Goal: Check status: Verify the current state of an ongoing process or item

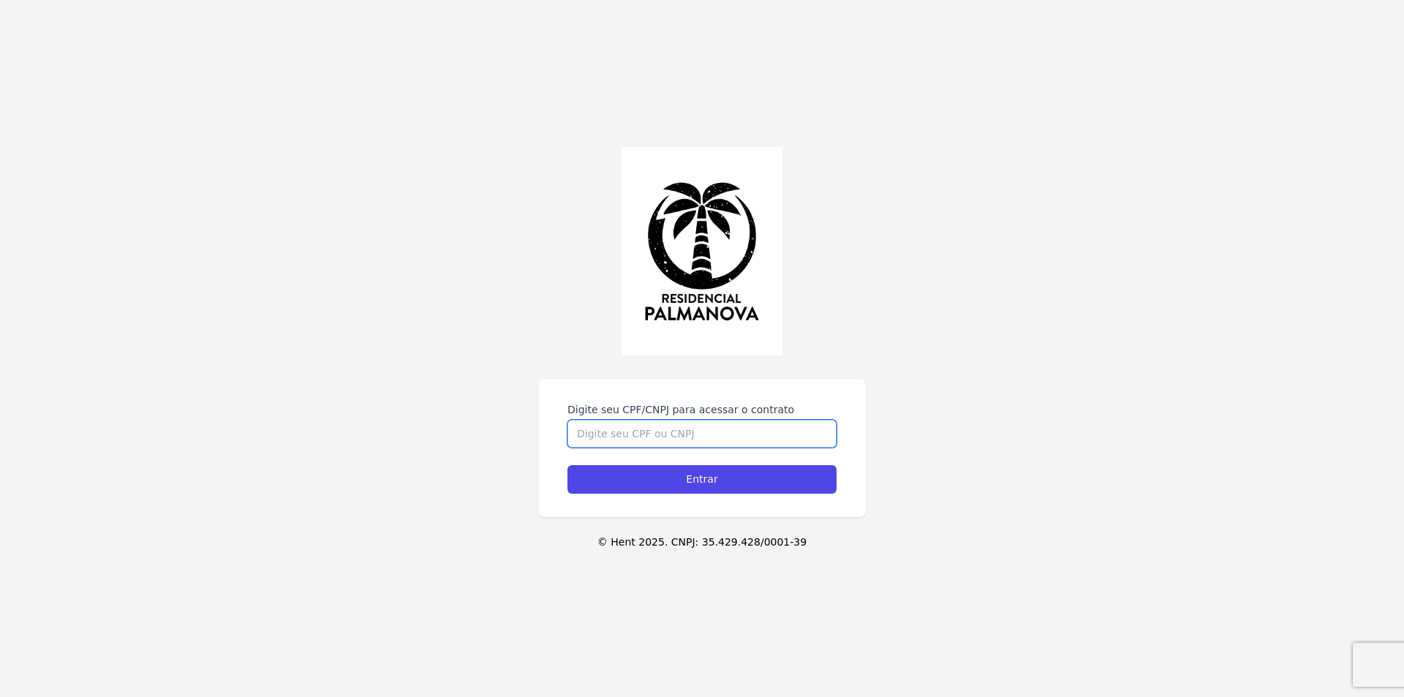
click at [599, 440] on input "Digite seu CPF/CNPJ para acessar o contrato" at bounding box center [701, 434] width 269 height 28
type input "19166049865"
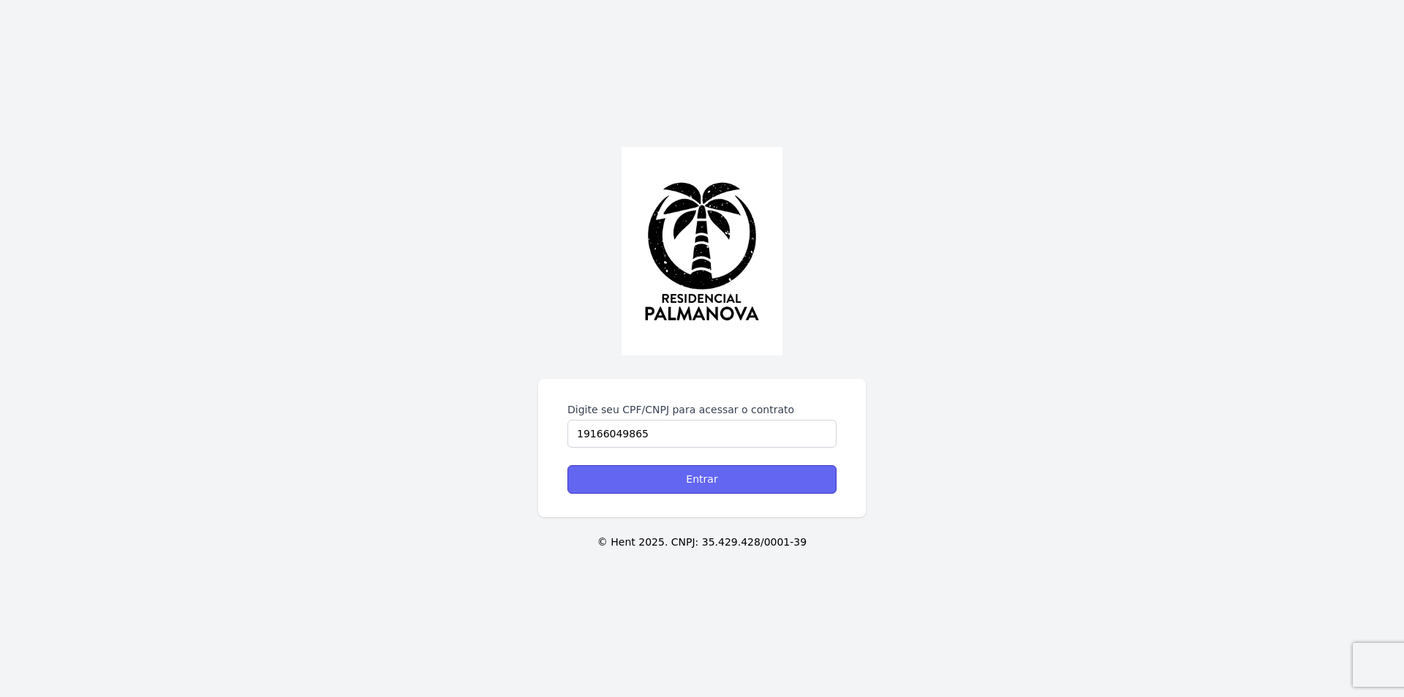
click at [631, 480] on input "Entrar" at bounding box center [701, 479] width 269 height 29
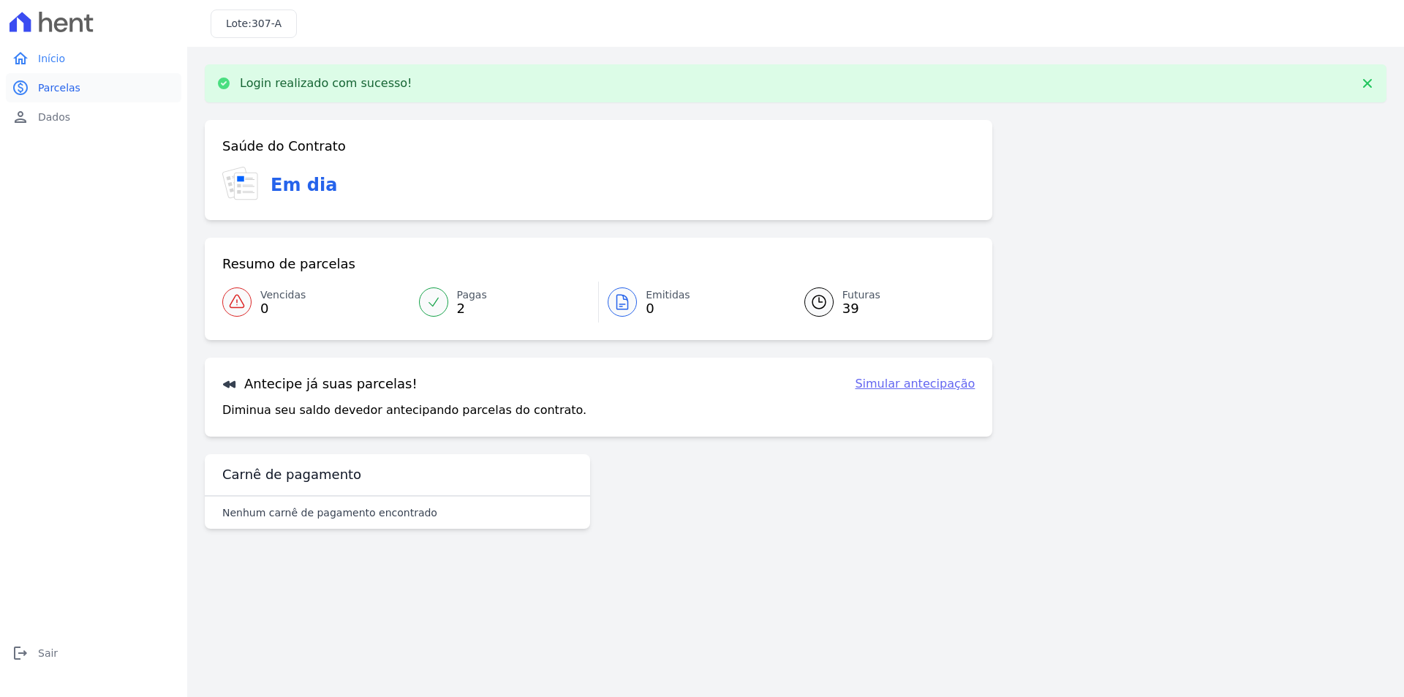
click at [73, 84] on span "Parcelas" at bounding box center [59, 87] width 42 height 15
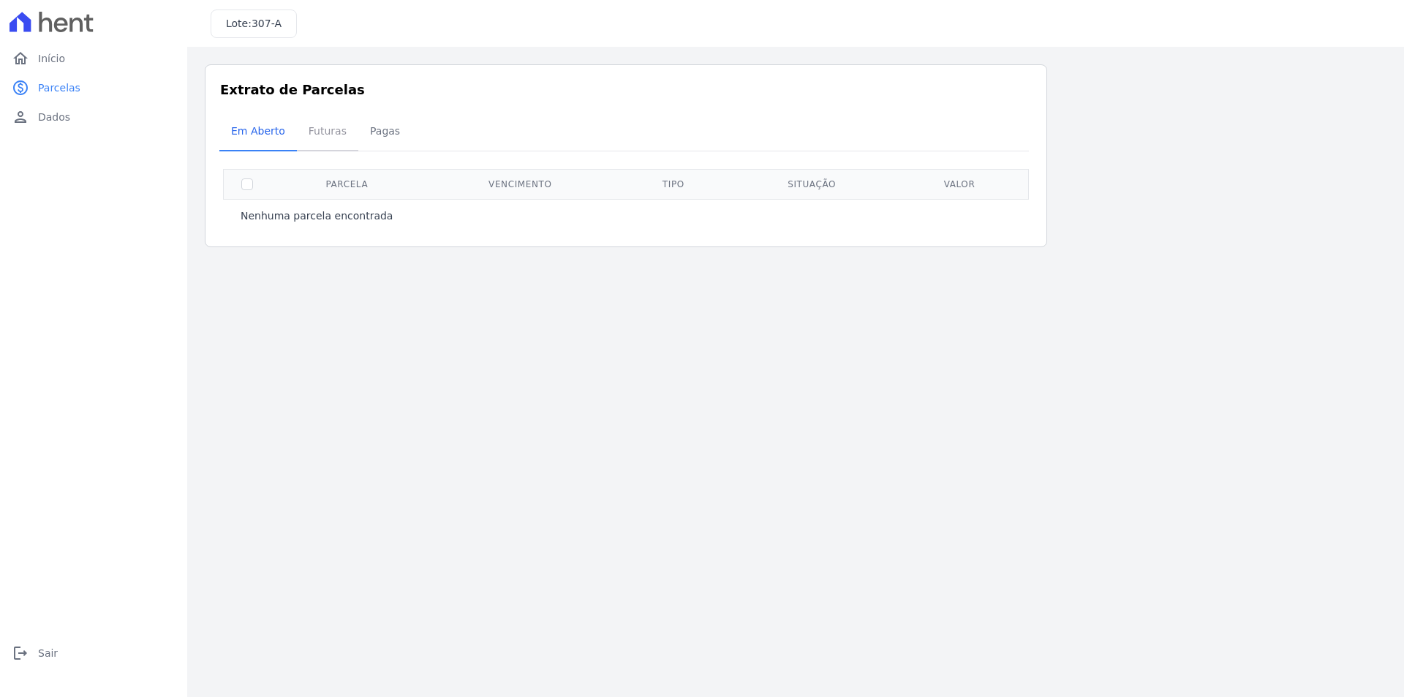
click at [318, 132] on span "Futuras" at bounding box center [328, 130] width 56 height 29
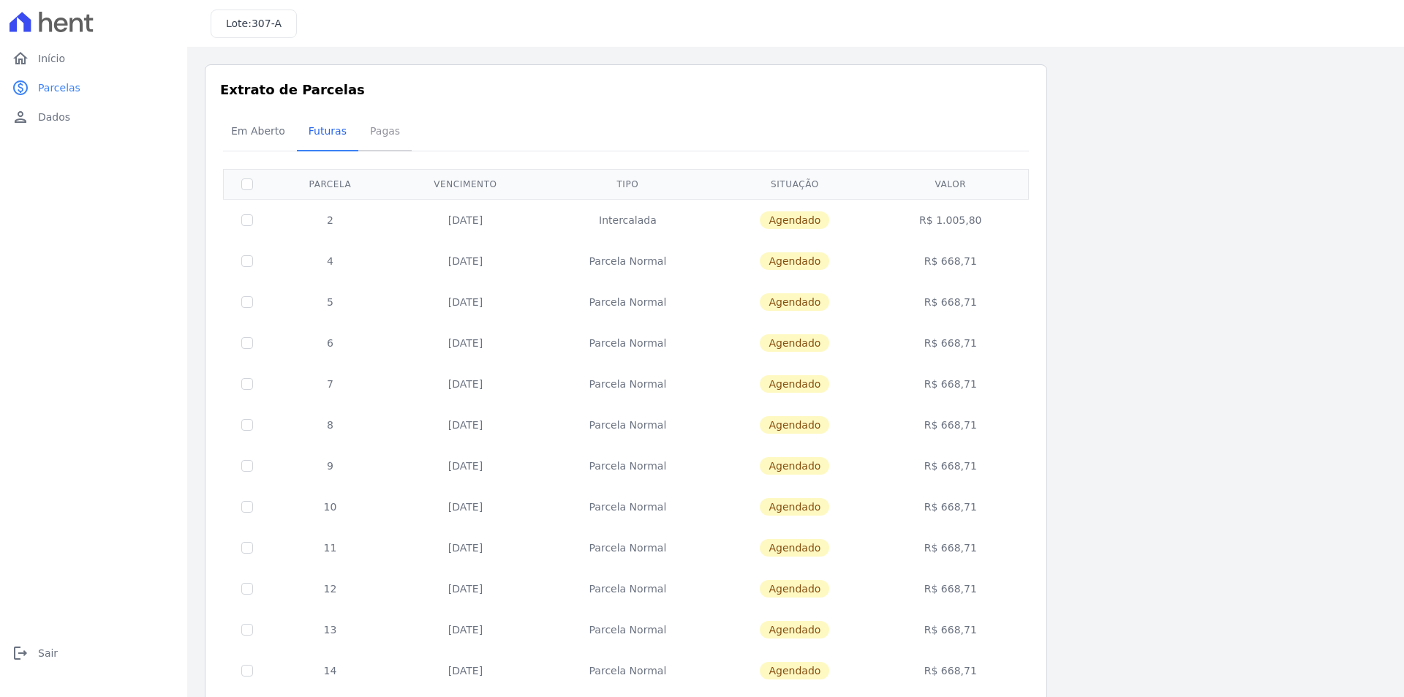
click at [376, 131] on span "Pagas" at bounding box center [385, 130] width 48 height 29
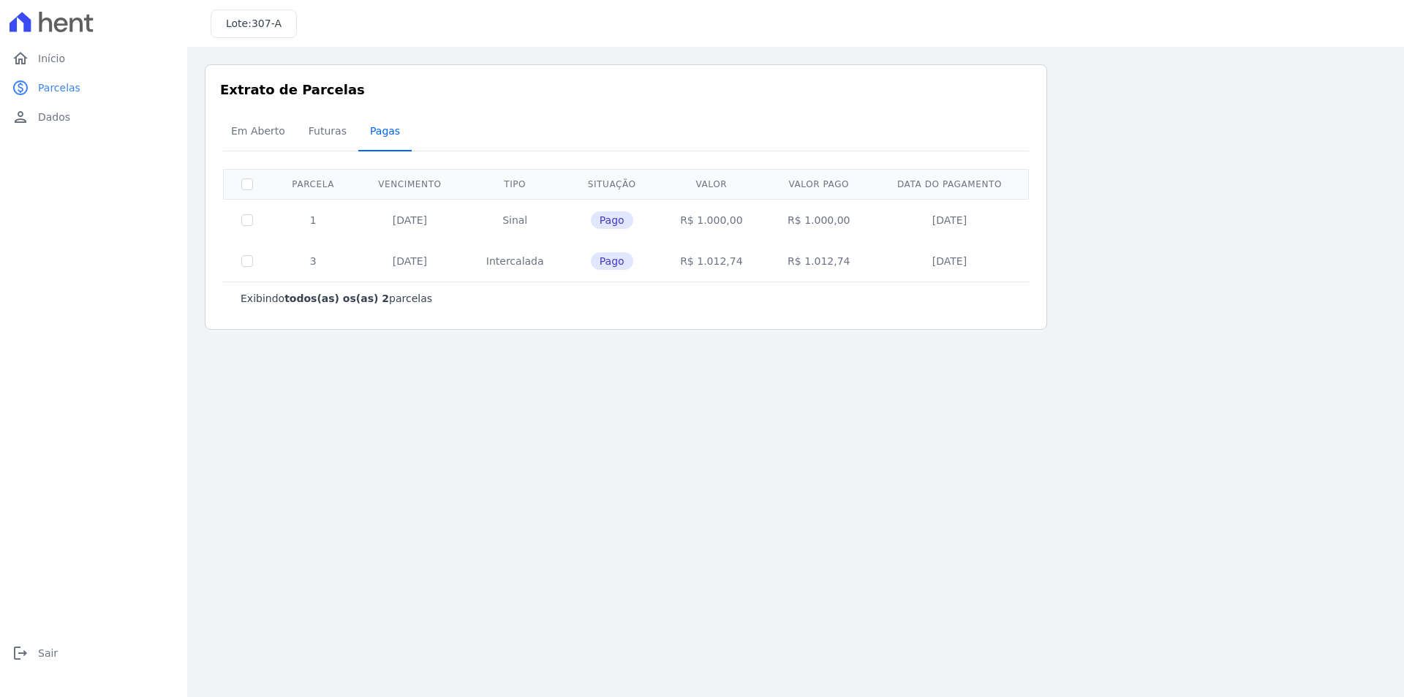
click at [376, 131] on span "Pagas" at bounding box center [385, 130] width 48 height 29
click at [55, 55] on span "Início" at bounding box center [51, 58] width 27 height 15
